Goal: Task Accomplishment & Management: Manage account settings

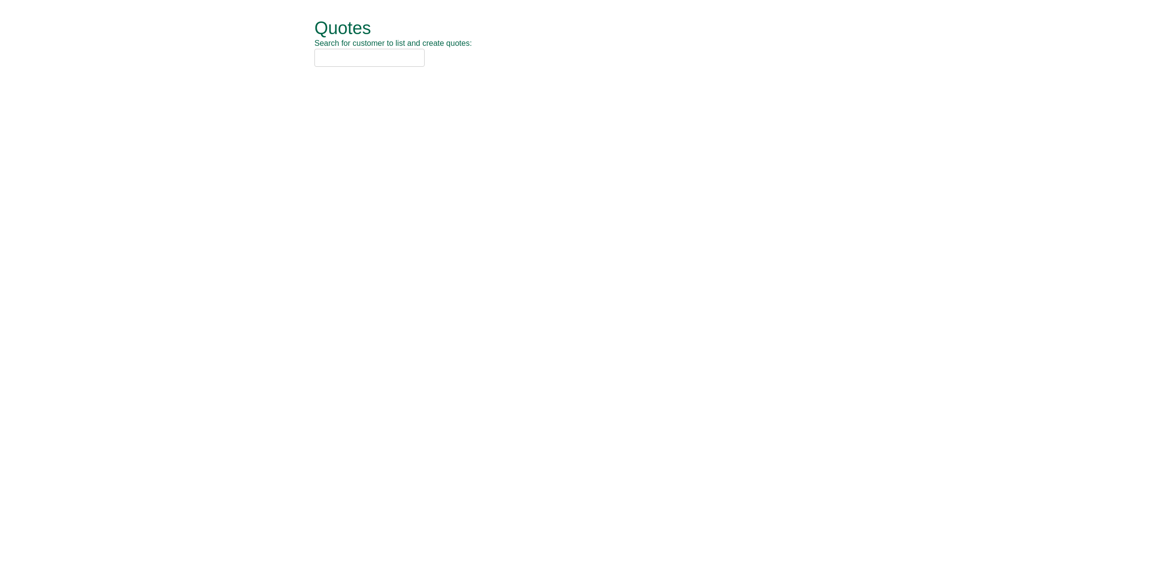
click at [400, 59] on input "text" at bounding box center [370, 58] width 110 height 18
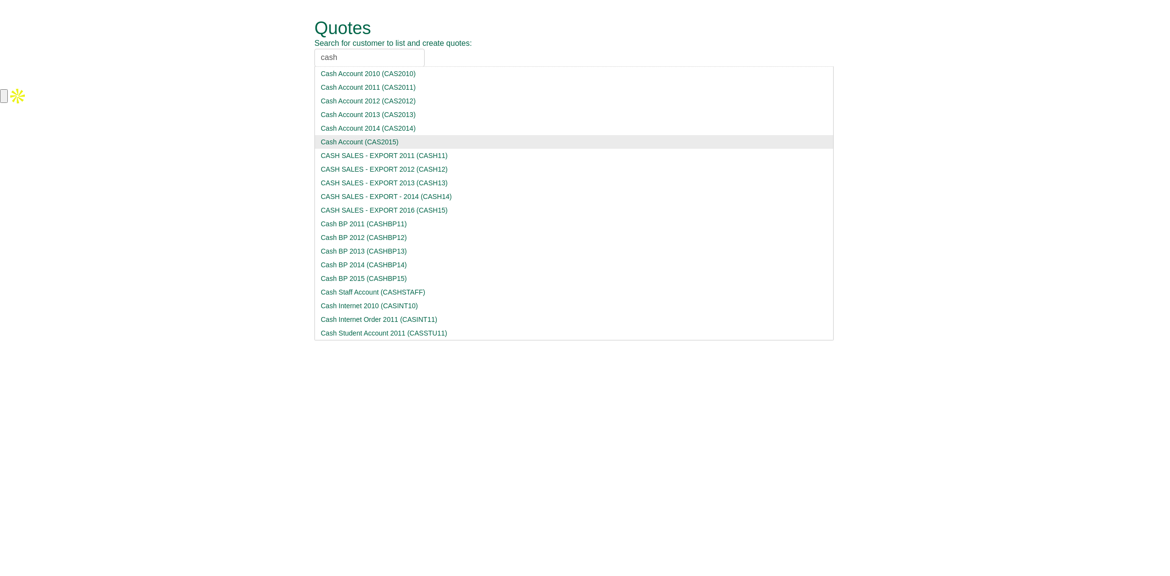
type input "cash"
click at [376, 147] on div "Cash Account (CAS2015)" at bounding box center [574, 142] width 507 height 10
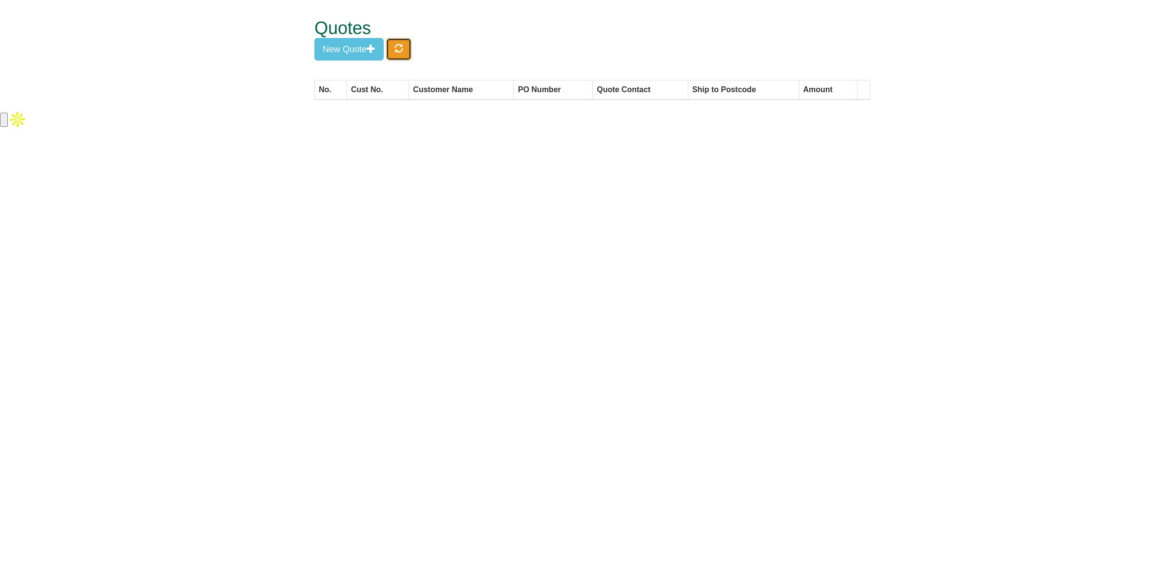
click at [397, 48] on span "button" at bounding box center [399, 48] width 9 height 9
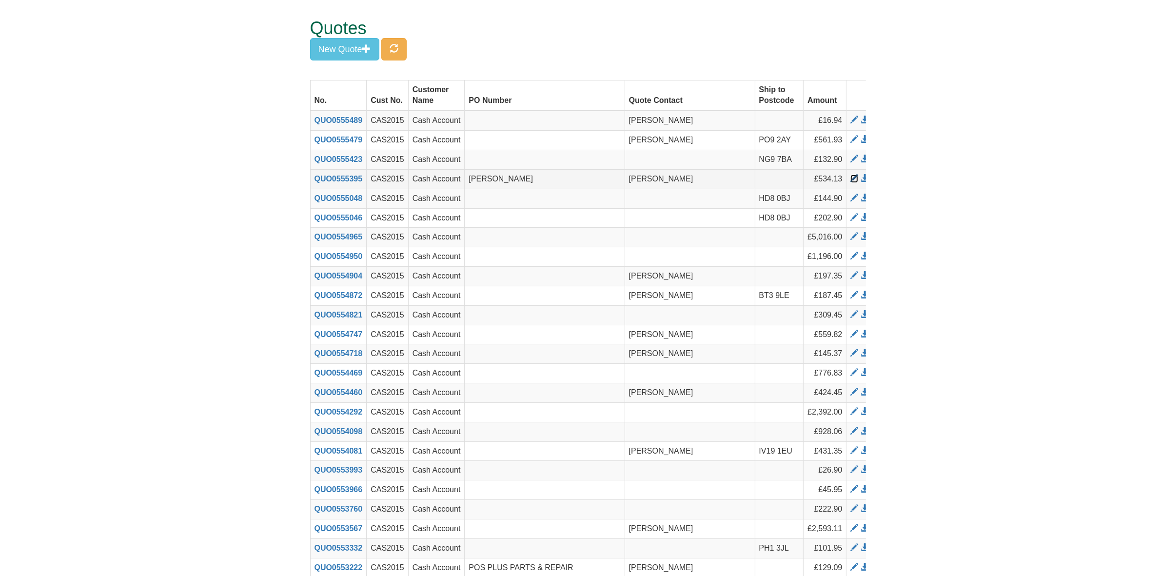
click at [850, 177] on span at bounding box center [854, 179] width 8 height 8
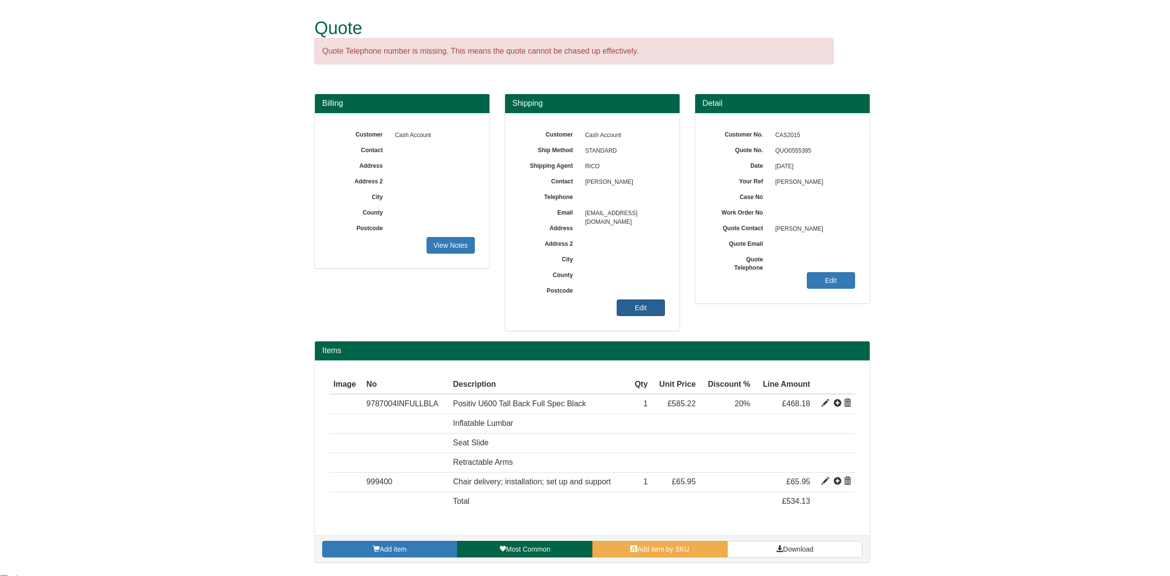
click at [644, 311] on link "Edit" at bounding box center [641, 307] width 48 height 17
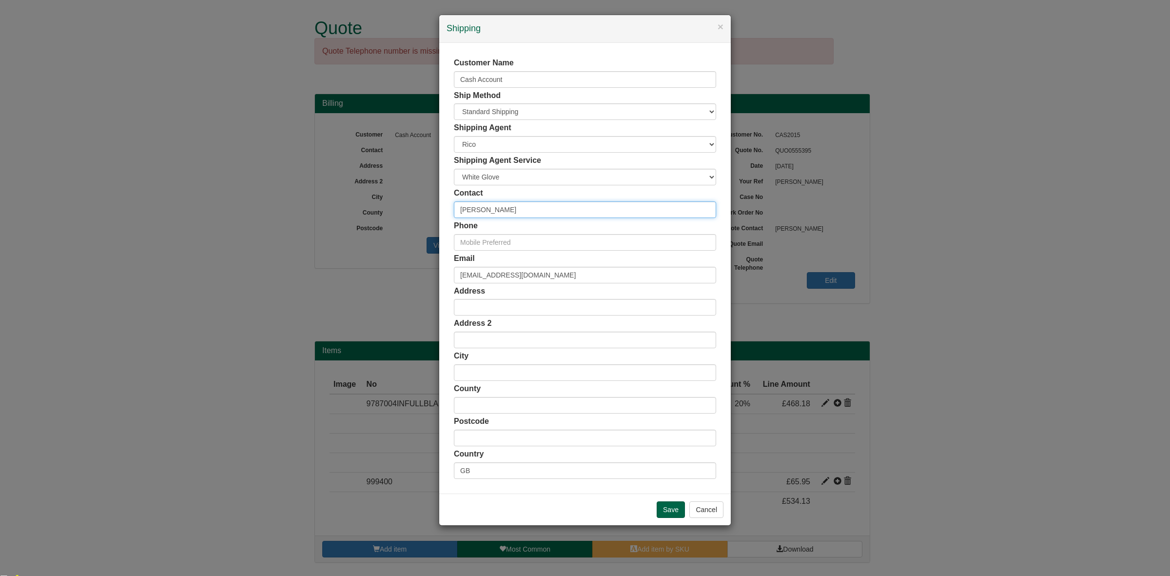
drag, startPoint x: 525, startPoint y: 214, endPoint x: 386, endPoint y: 217, distance: 139.0
click at [386, 217] on div "× Shipping Customer Name Cash Account Ship Method Free of Charge £5 Flat Rate £…" at bounding box center [585, 288] width 1170 height 576
paste input "Andy Tourell"
type input "Andy Tourell"
drag, startPoint x: 576, startPoint y: 273, endPoint x: 359, endPoint y: 281, distance: 217.1
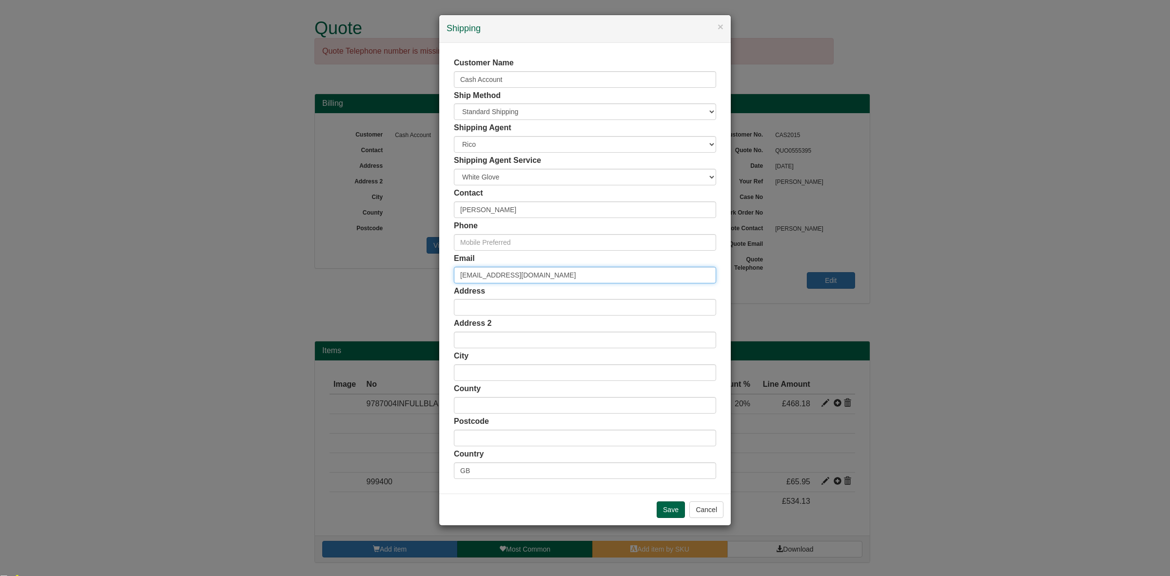
click at [359, 281] on div "× Shipping Customer Name Cash Account Ship Method Free of Charge £5 Flat Rate £…" at bounding box center [585, 288] width 1170 height 576
paste input "andy.tourell"
type input "andy.tourell@oceaninfinity.com"
click at [504, 244] on input "text" at bounding box center [585, 242] width 262 height 17
paste input "07702 566332"
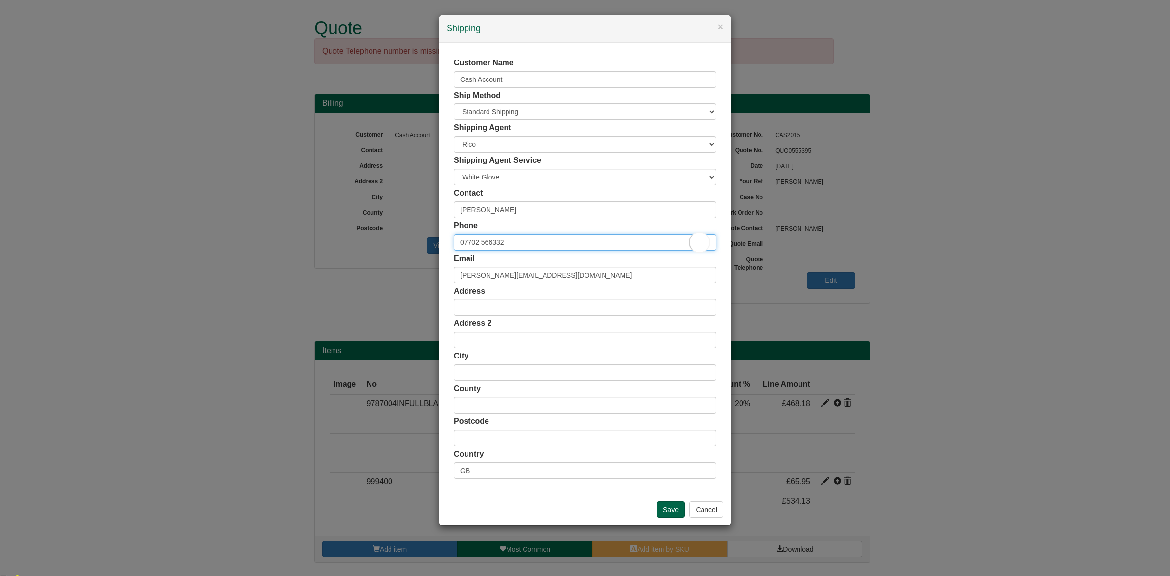
type input "07702 566332"
click at [478, 432] on input "text" at bounding box center [585, 438] width 262 height 17
paste input "So31 5aq"
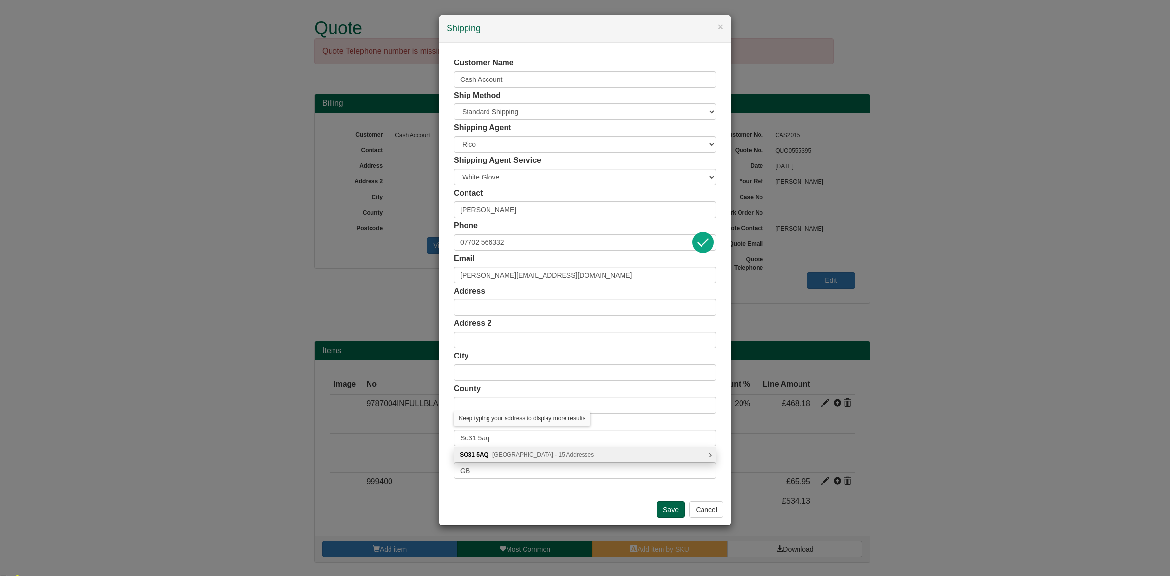
click at [525, 456] on span "Waverley Avenue, Southampton - 15 Addresses" at bounding box center [543, 454] width 101 height 7
type input "SO31 5AQ"
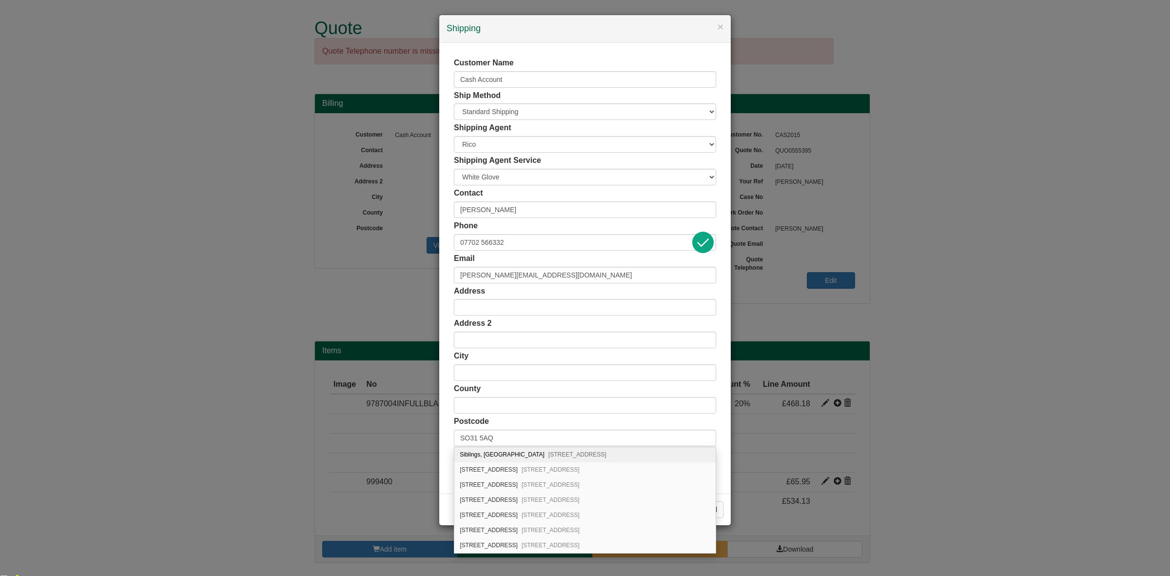
click at [549, 454] on span "Netley Abbey, Southampton, SO31 5AQ" at bounding box center [578, 454] width 58 height 7
type input "Siblings, Waverley Avenue"
type input "Netley Abbey"
type input "Southampton"
type input "Hampshire"
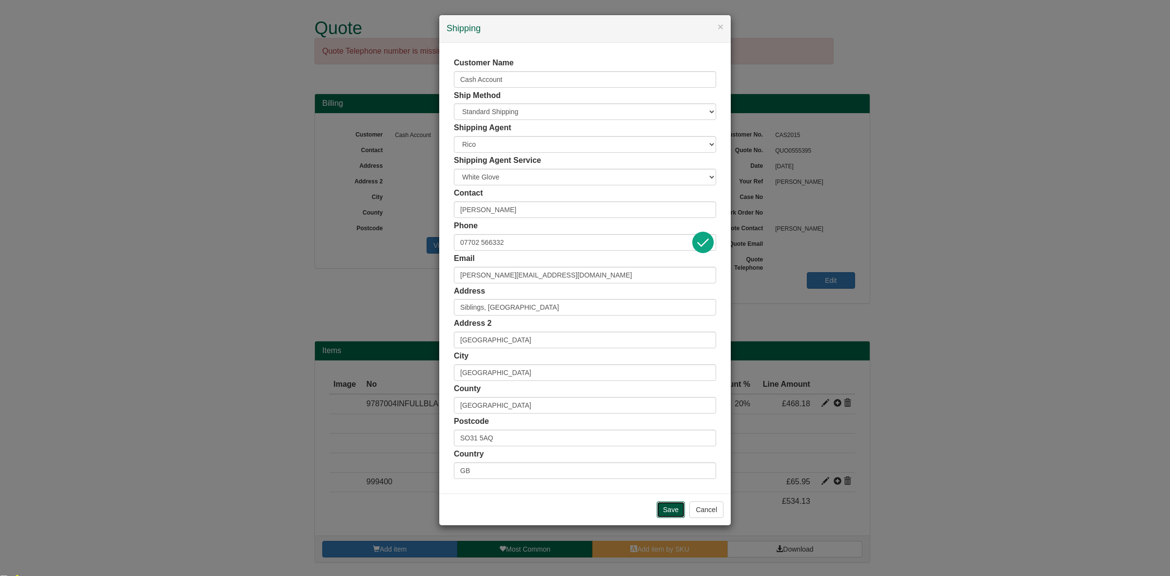
click at [666, 506] on input "Save" at bounding box center [671, 509] width 28 height 17
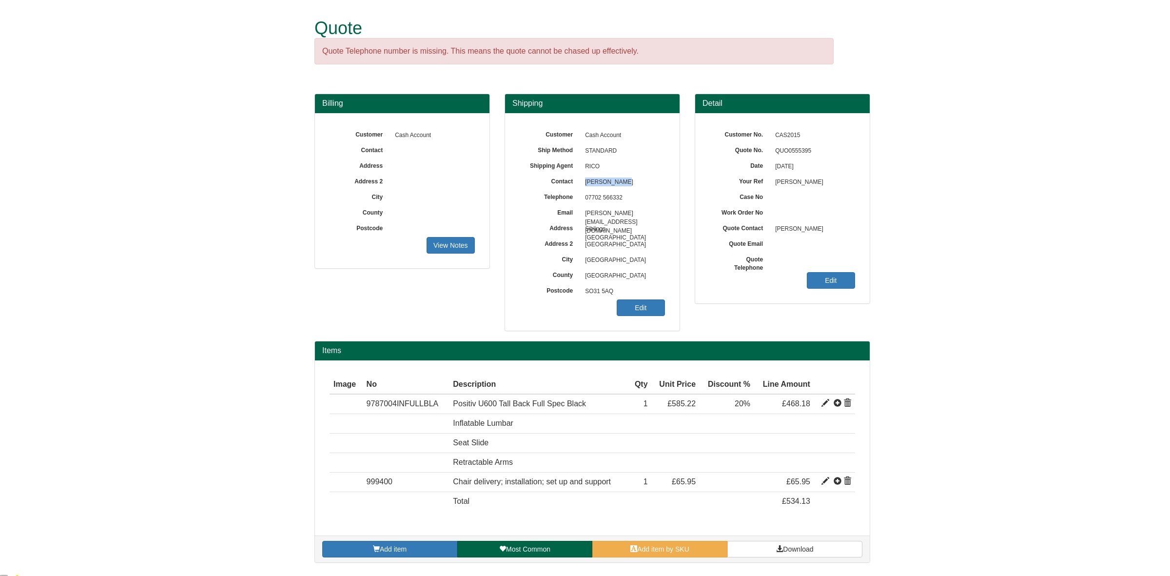
drag, startPoint x: 625, startPoint y: 186, endPoint x: 585, endPoint y: 186, distance: 39.5
click at [585, 186] on span "Andy Tourell" at bounding box center [622, 183] width 85 height 16
copy span "Andy Tourell"
click at [781, 549] on span at bounding box center [779, 548] width 7 height 7
